Goal: Task Accomplishment & Management: Manage account settings

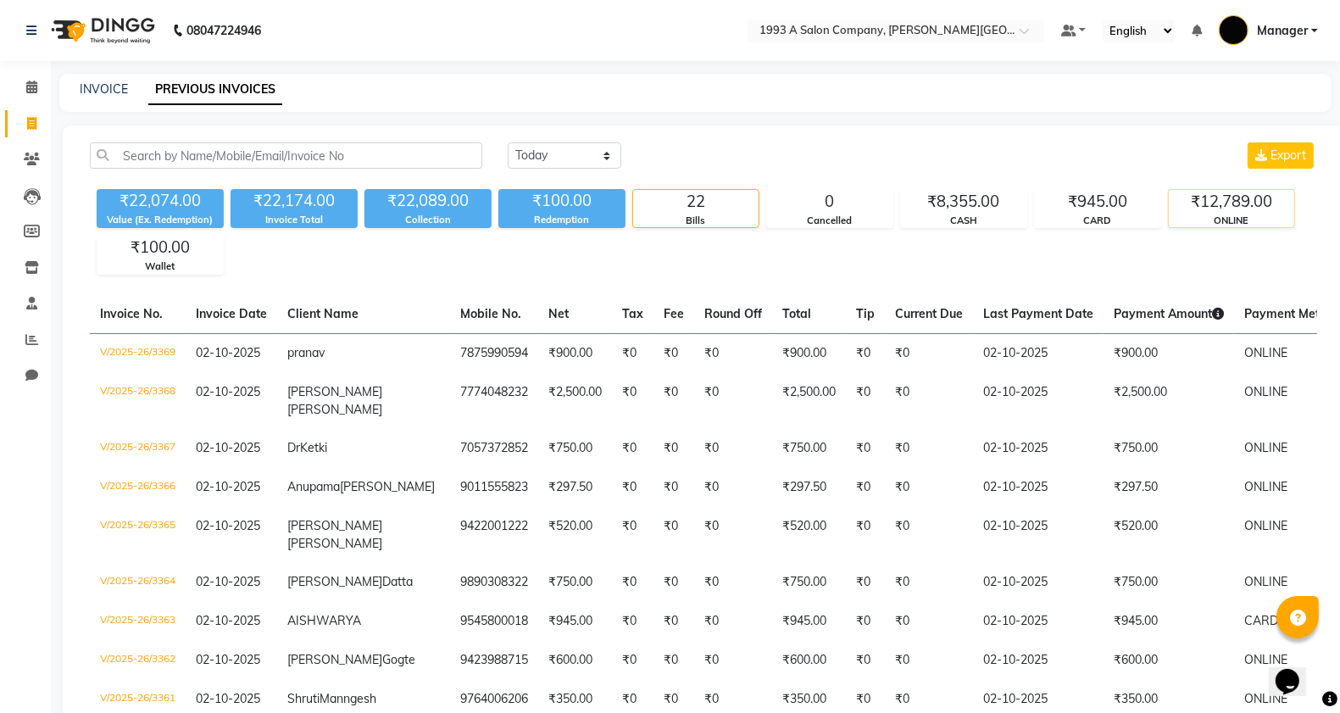
click at [1227, 201] on div "₹12,789.00" at bounding box center [1231, 202] width 125 height 24
click at [1039, 210] on div "₹945.00" at bounding box center [1097, 202] width 125 height 24
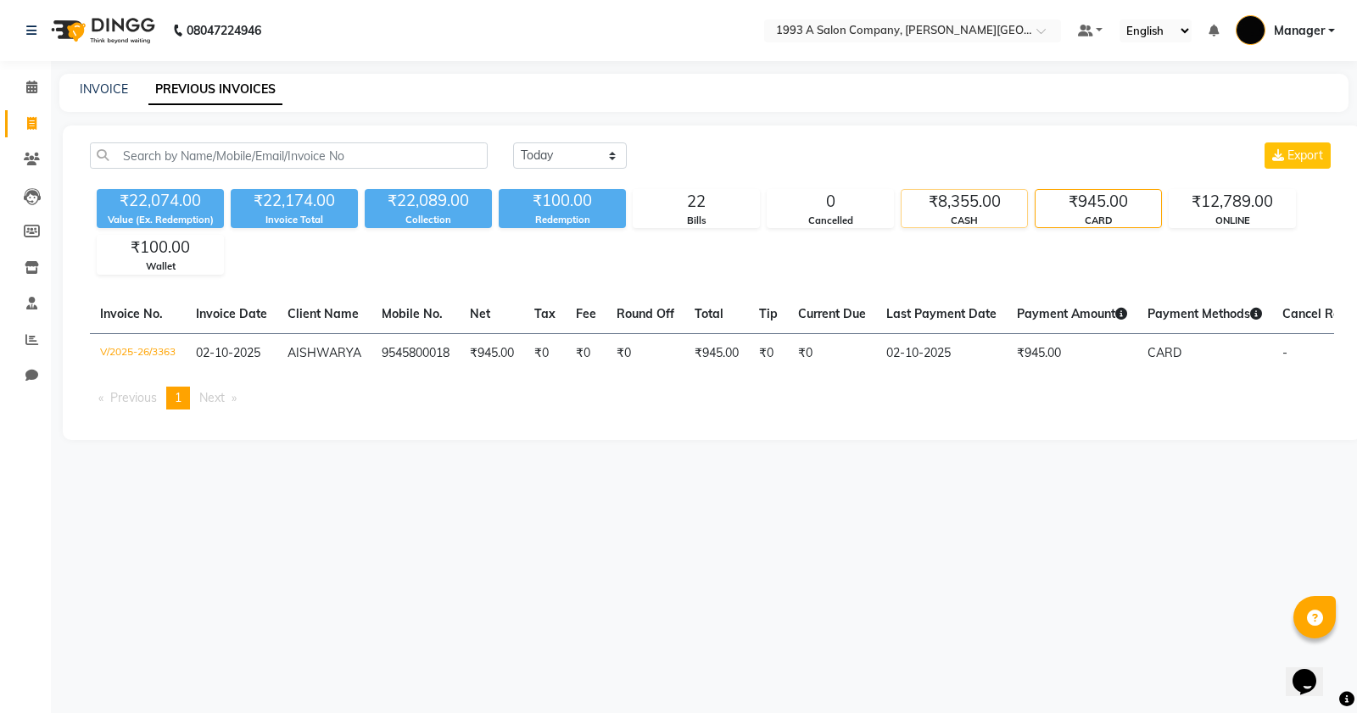
click at [920, 197] on div "₹8,355.00" at bounding box center [963, 202] width 125 height 24
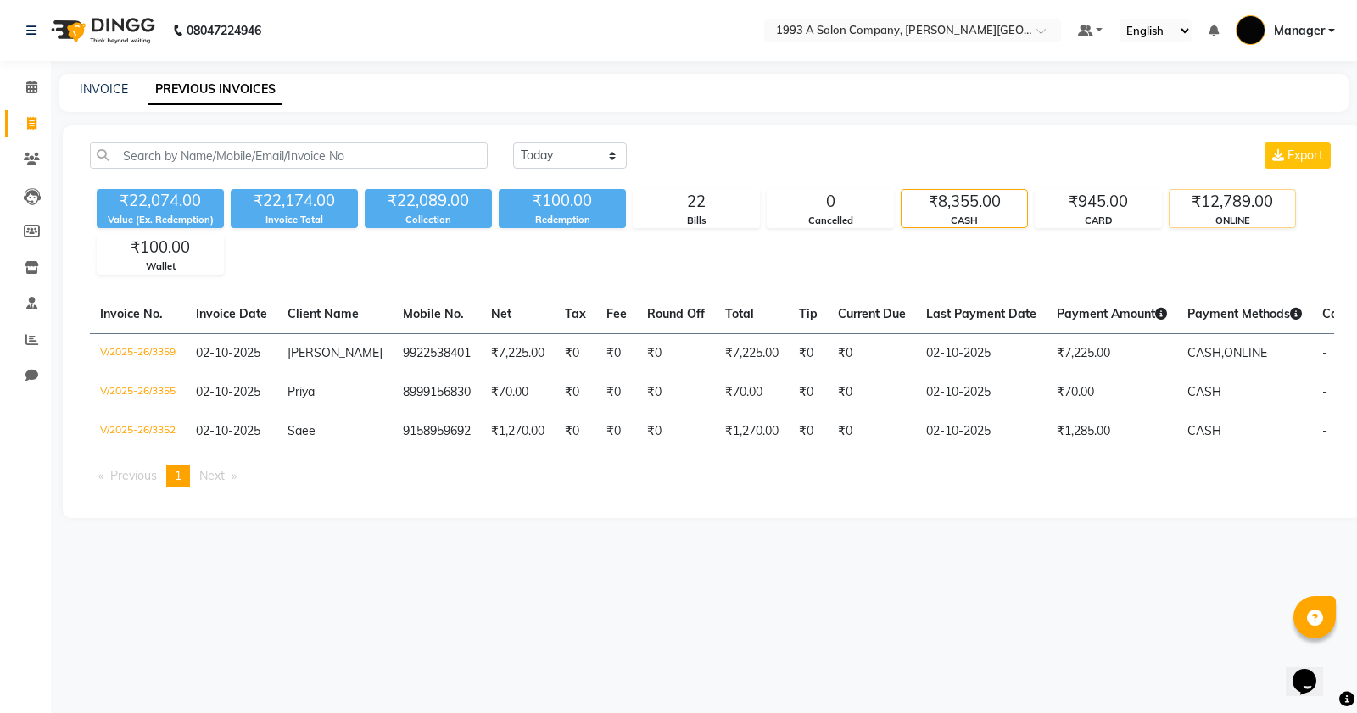
click at [1210, 197] on div "₹12,789.00" at bounding box center [1231, 202] width 125 height 24
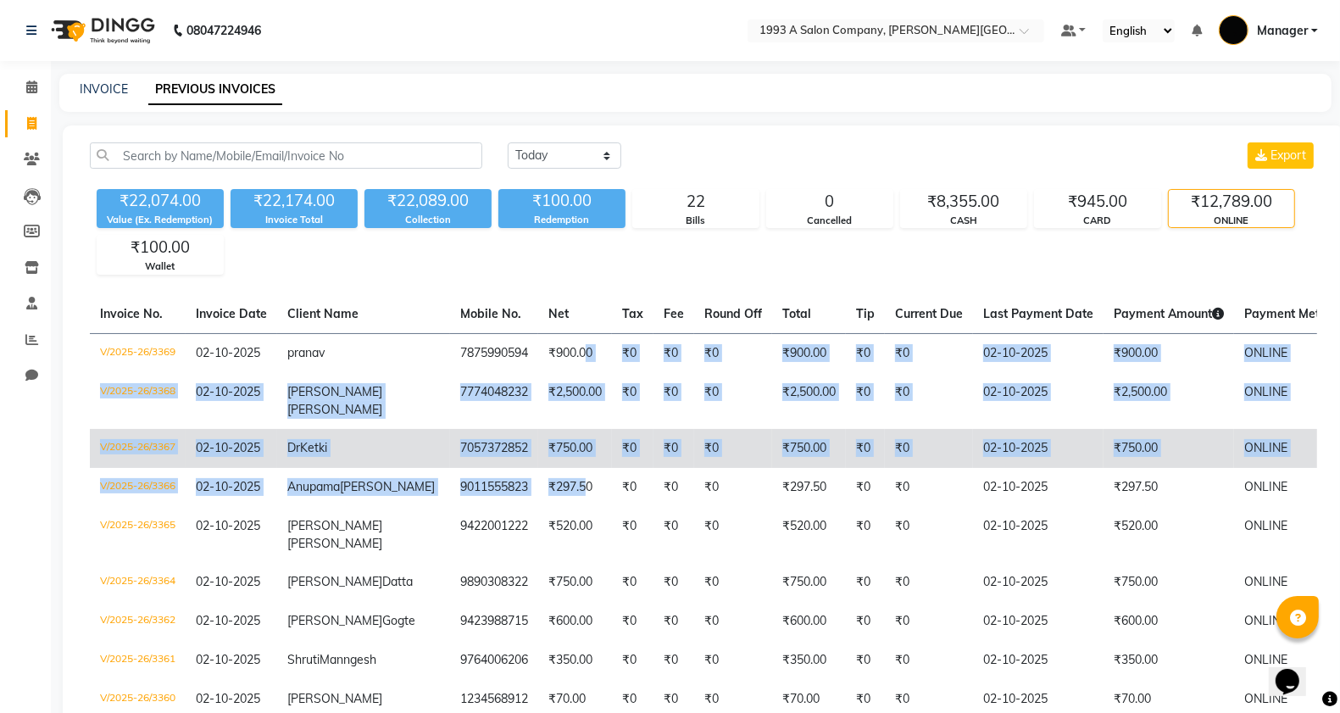
drag, startPoint x: 505, startPoint y: 369, endPoint x: 501, endPoint y: 446, distance: 77.3
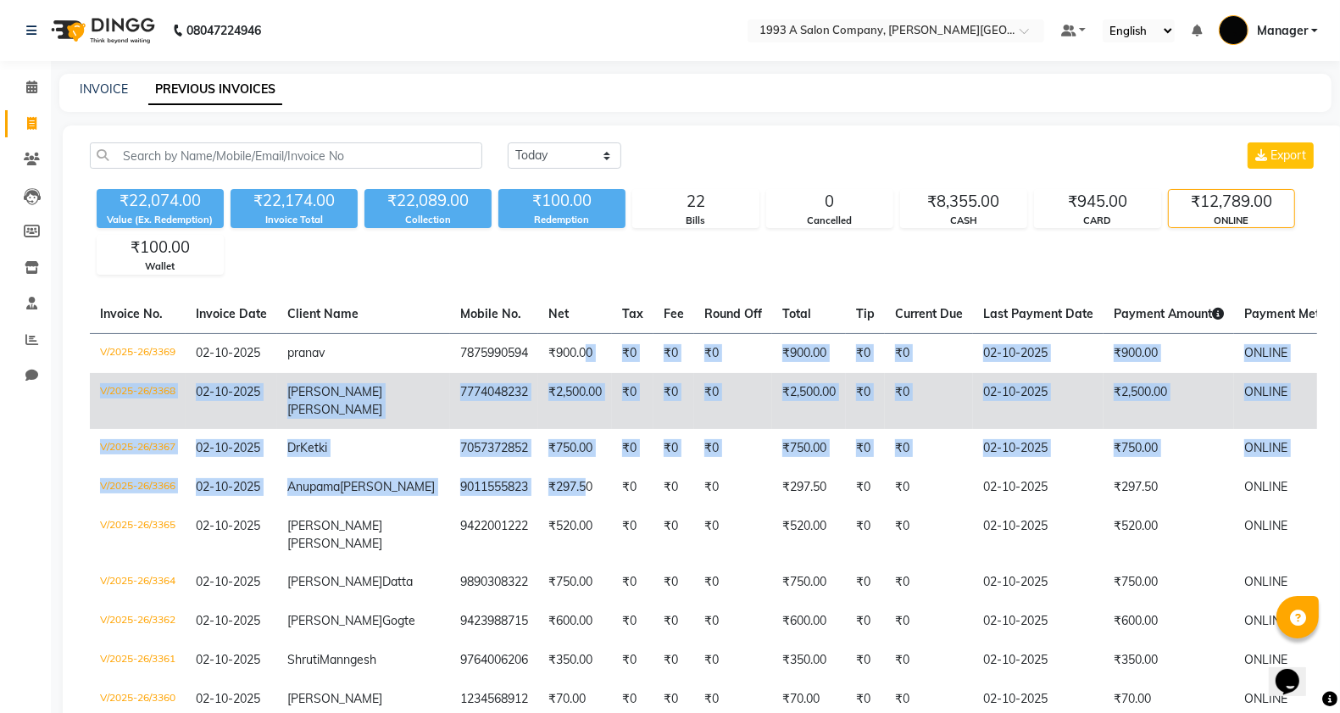
click at [538, 390] on td "₹2,500.00" at bounding box center [575, 401] width 74 height 56
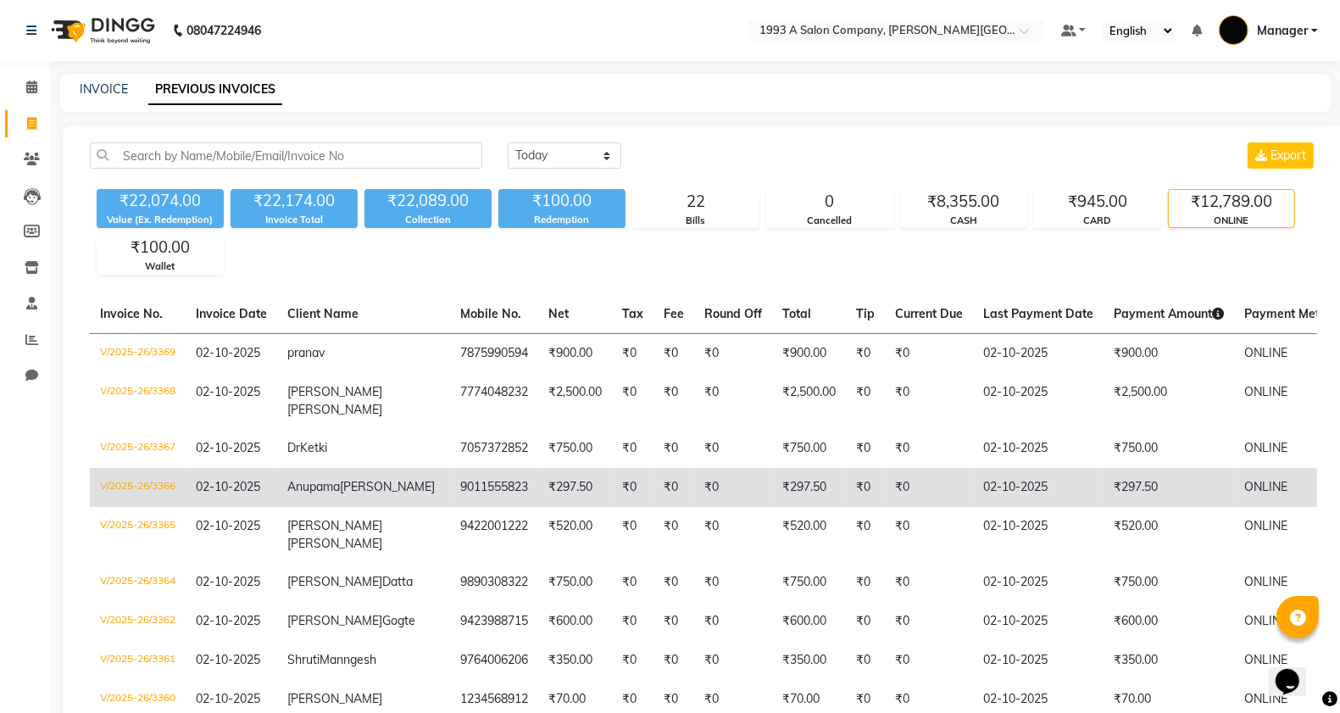
click at [450, 497] on td "9011555823" at bounding box center [494, 487] width 88 height 39
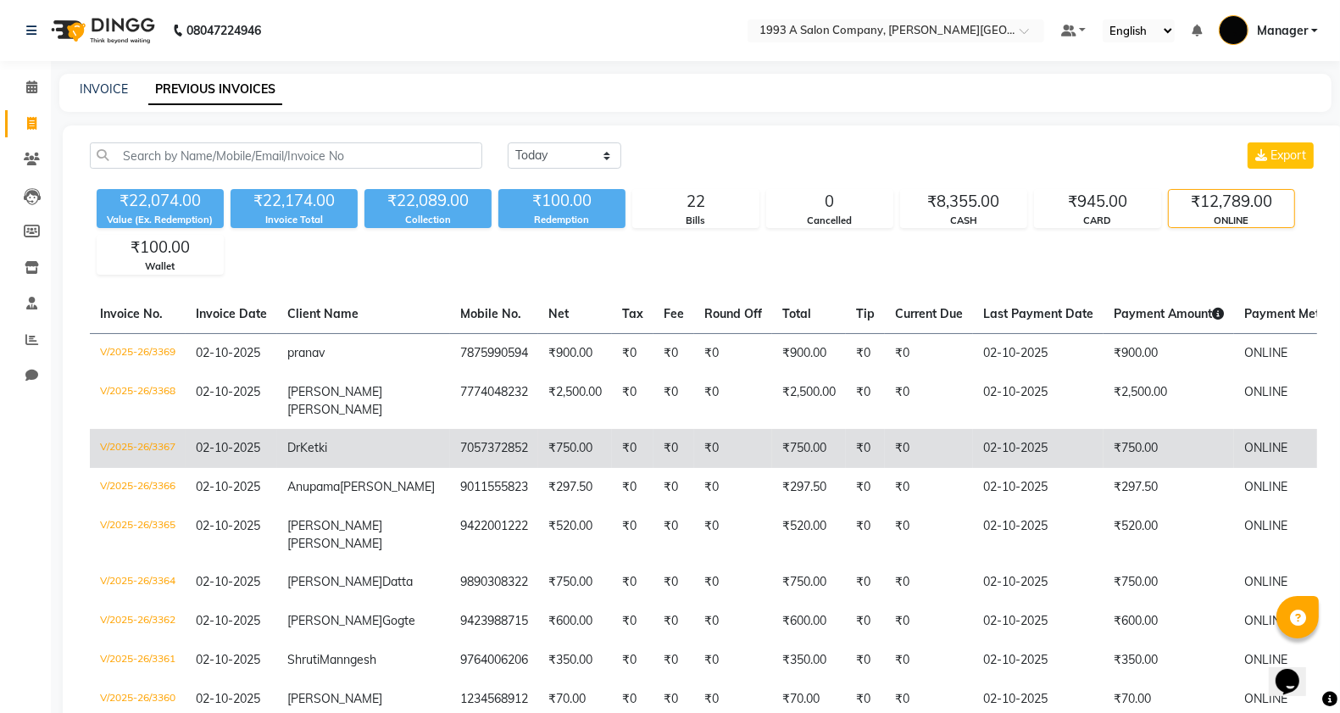
scroll to position [106, 0]
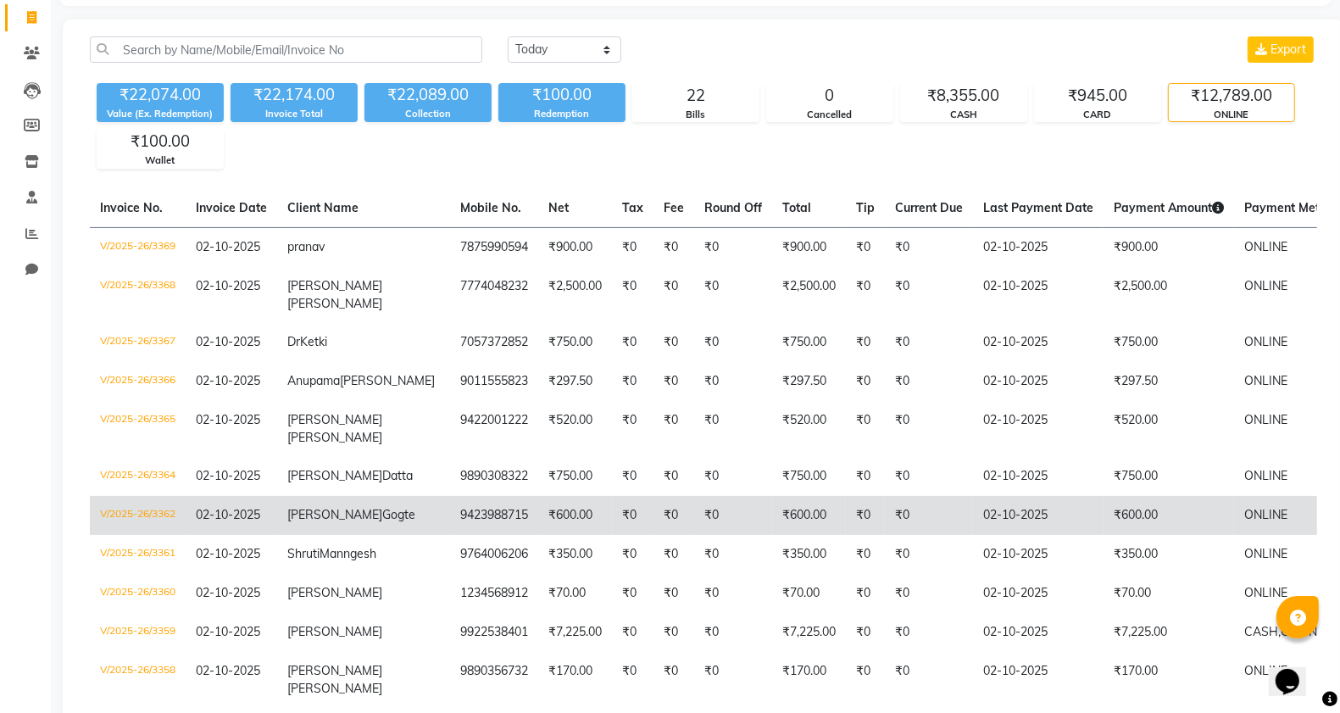
click at [654, 535] on td "₹0" at bounding box center [674, 515] width 41 height 39
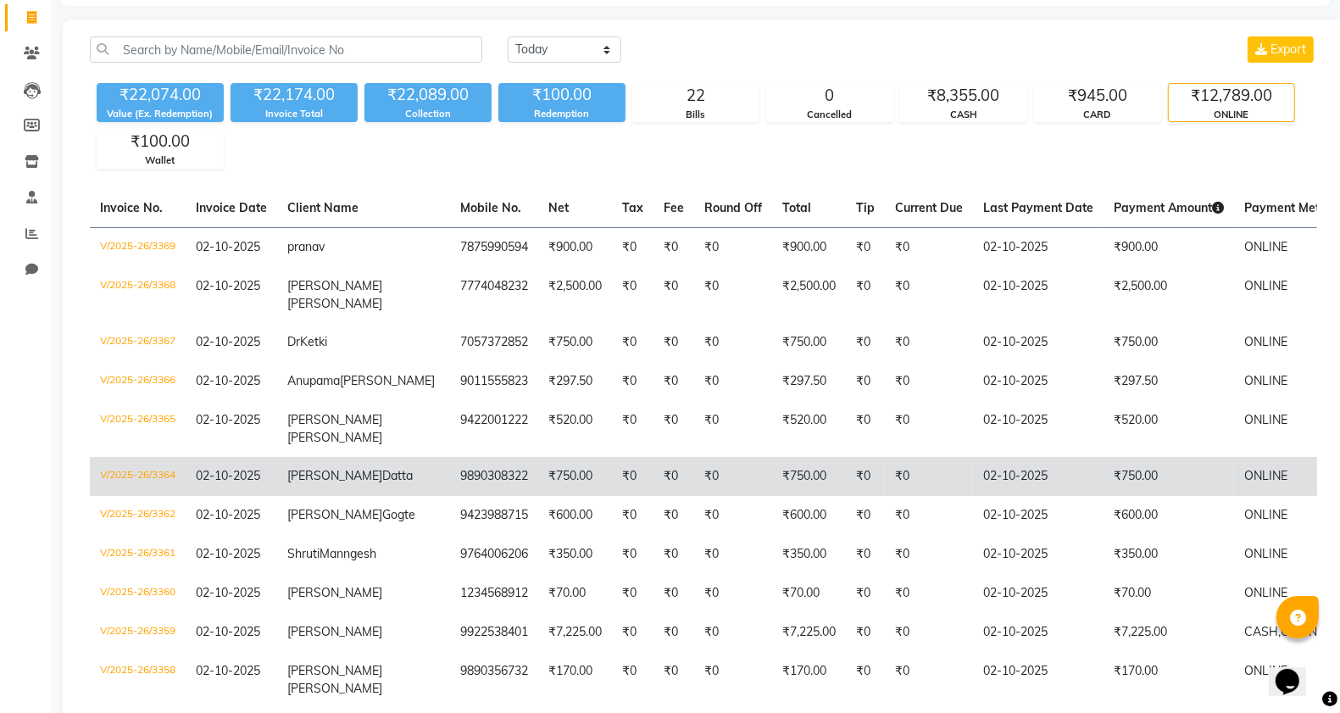
click at [332, 496] on td "Shyama Datta" at bounding box center [363, 476] width 173 height 39
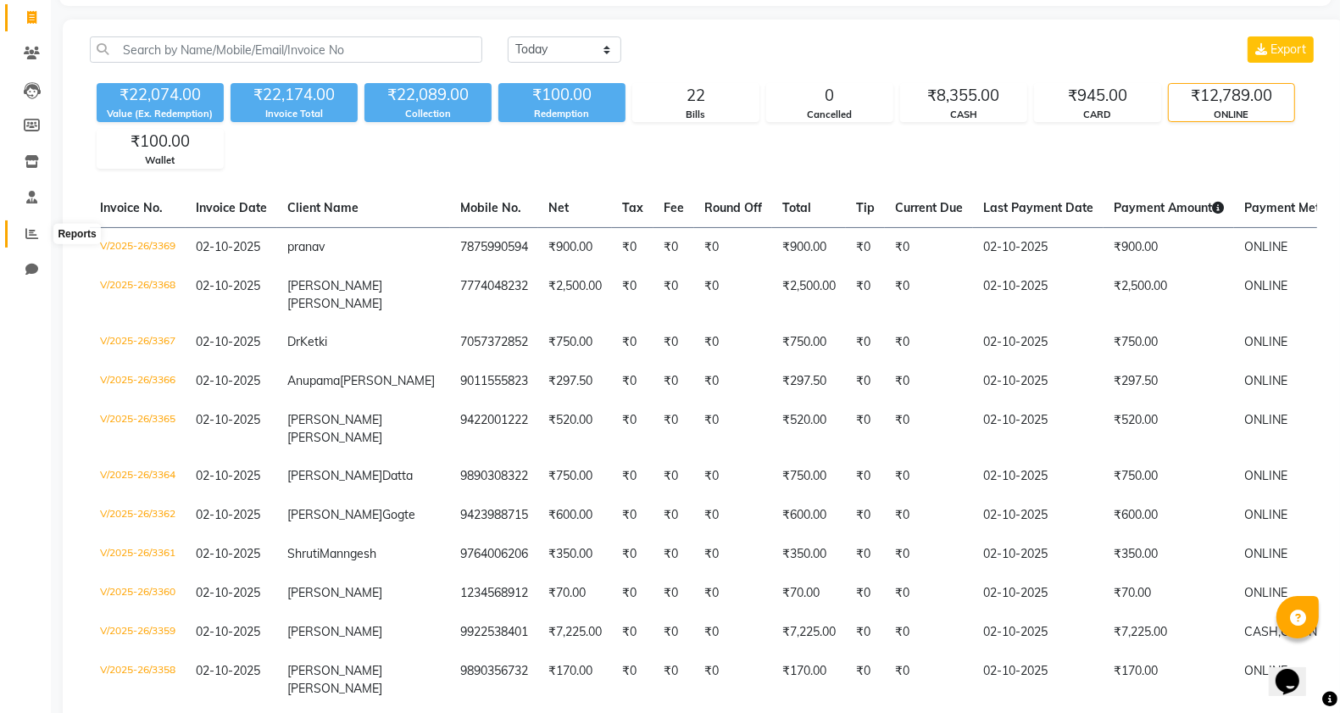
click at [40, 238] on span at bounding box center [32, 235] width 30 height 20
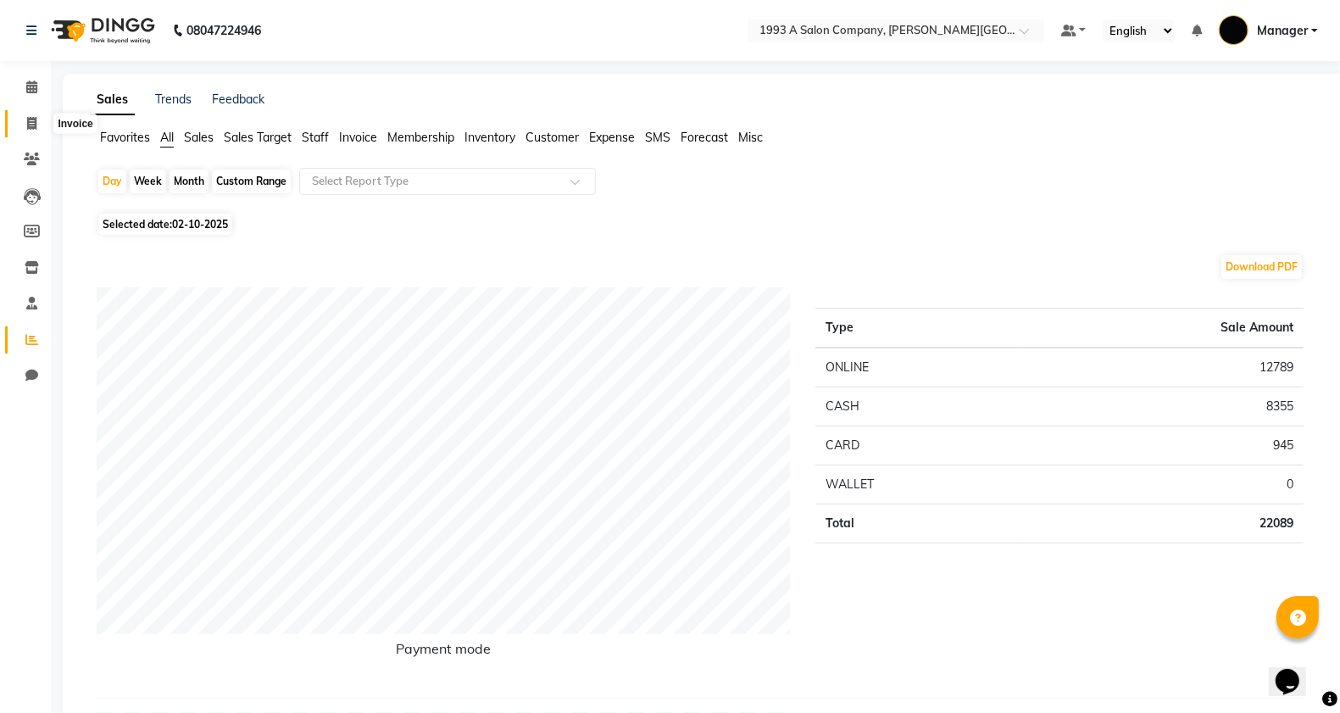
click at [31, 114] on span at bounding box center [32, 124] width 30 height 20
select select "service"
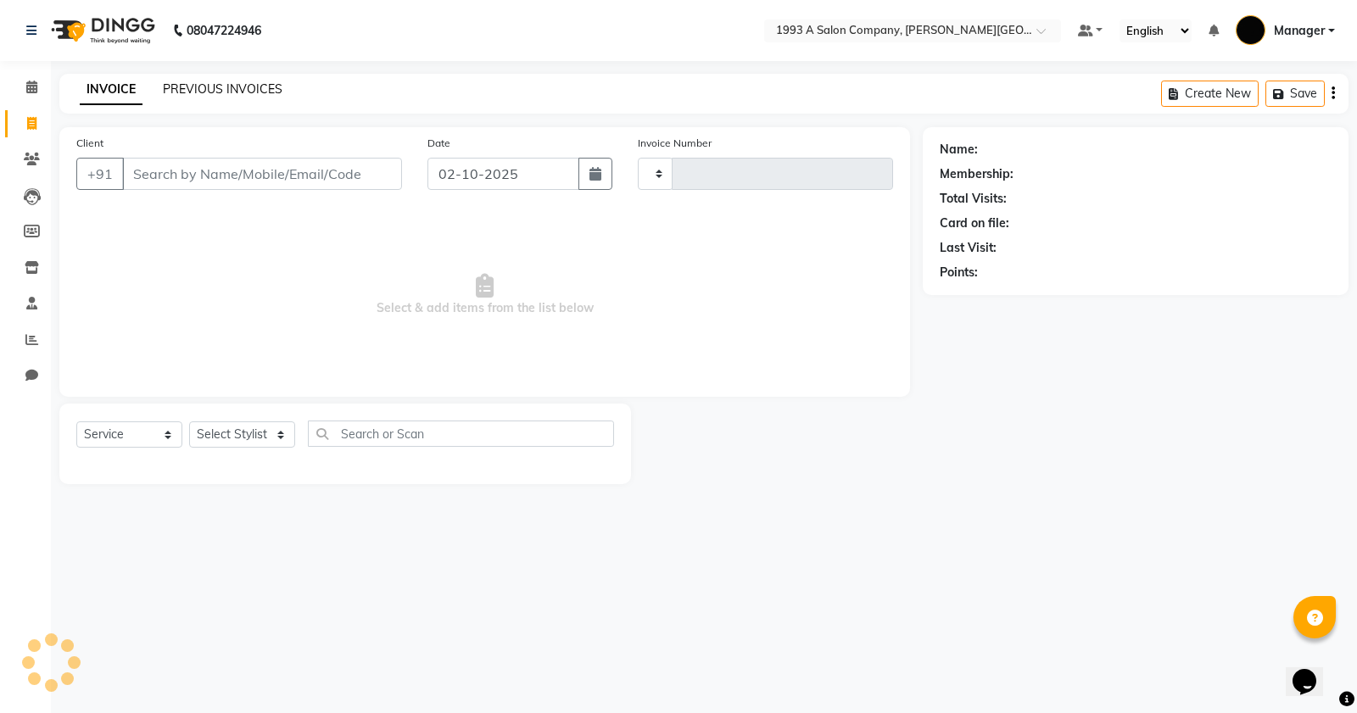
type input "3370"
select select "613"
click at [251, 89] on link "PREVIOUS INVOICES" at bounding box center [223, 88] width 120 height 15
